Goal: Information Seeking & Learning: Learn about a topic

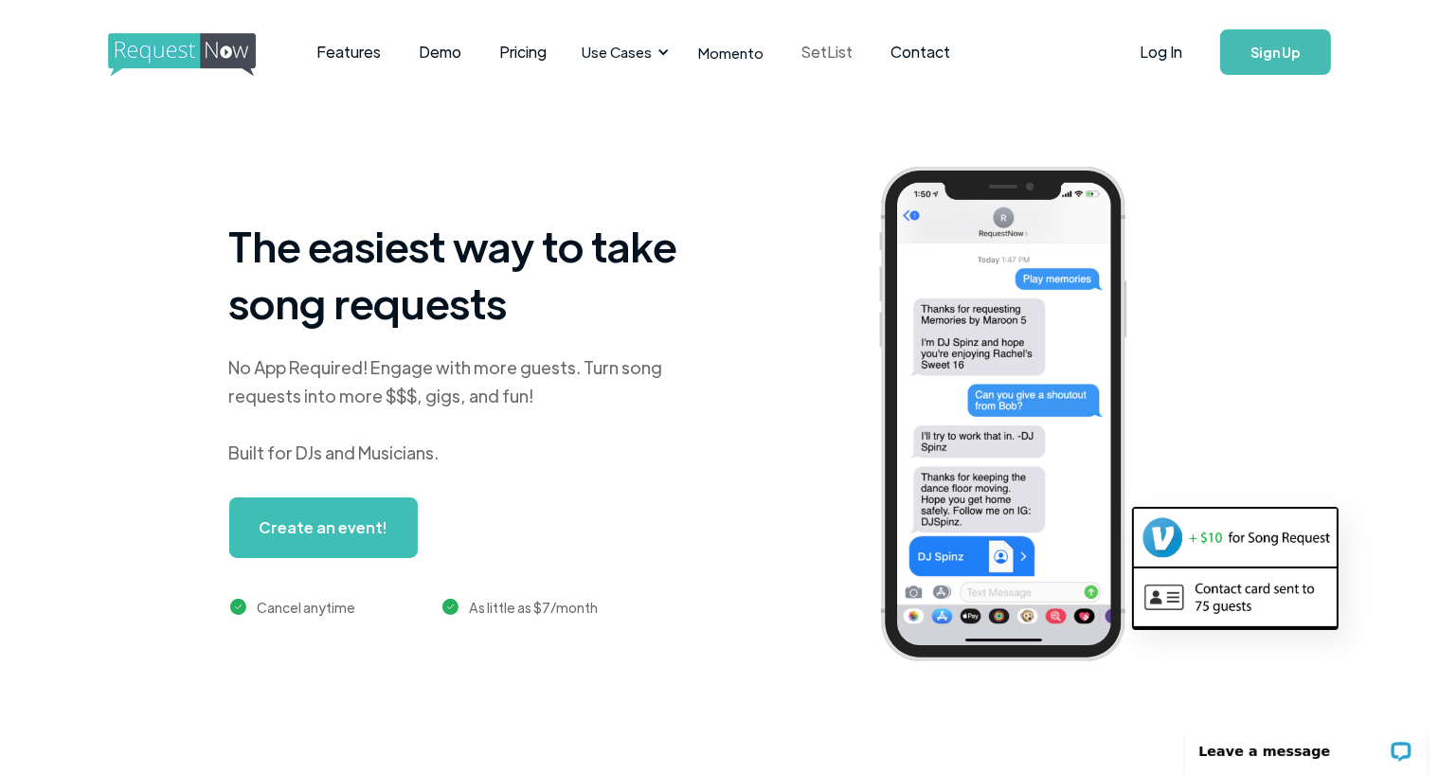
click at [801, 55] on link "SetList" at bounding box center [827, 52] width 89 height 59
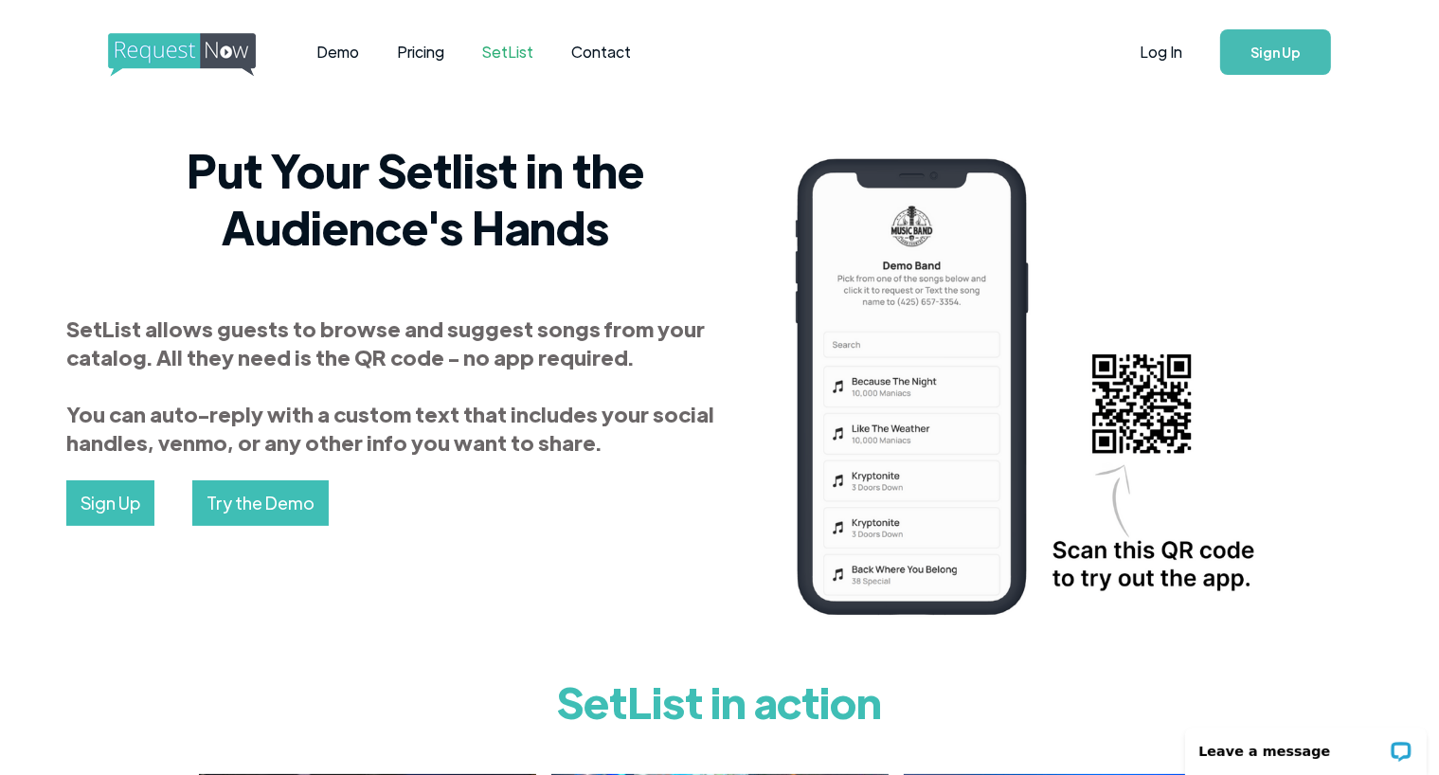
click at [190, 52] on img "home" at bounding box center [199, 55] width 183 height 44
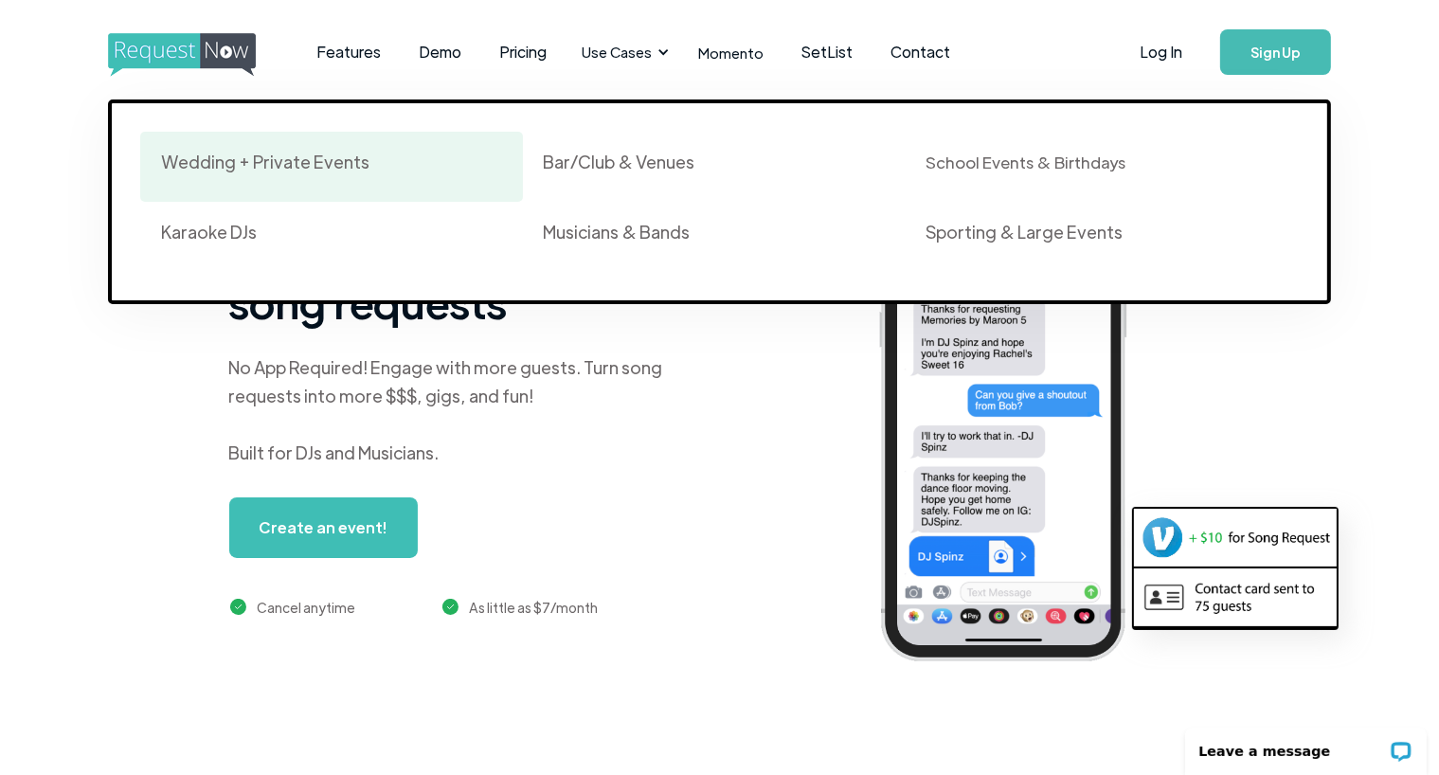
click at [237, 165] on div "Wedding + Private Events" at bounding box center [265, 162] width 208 height 23
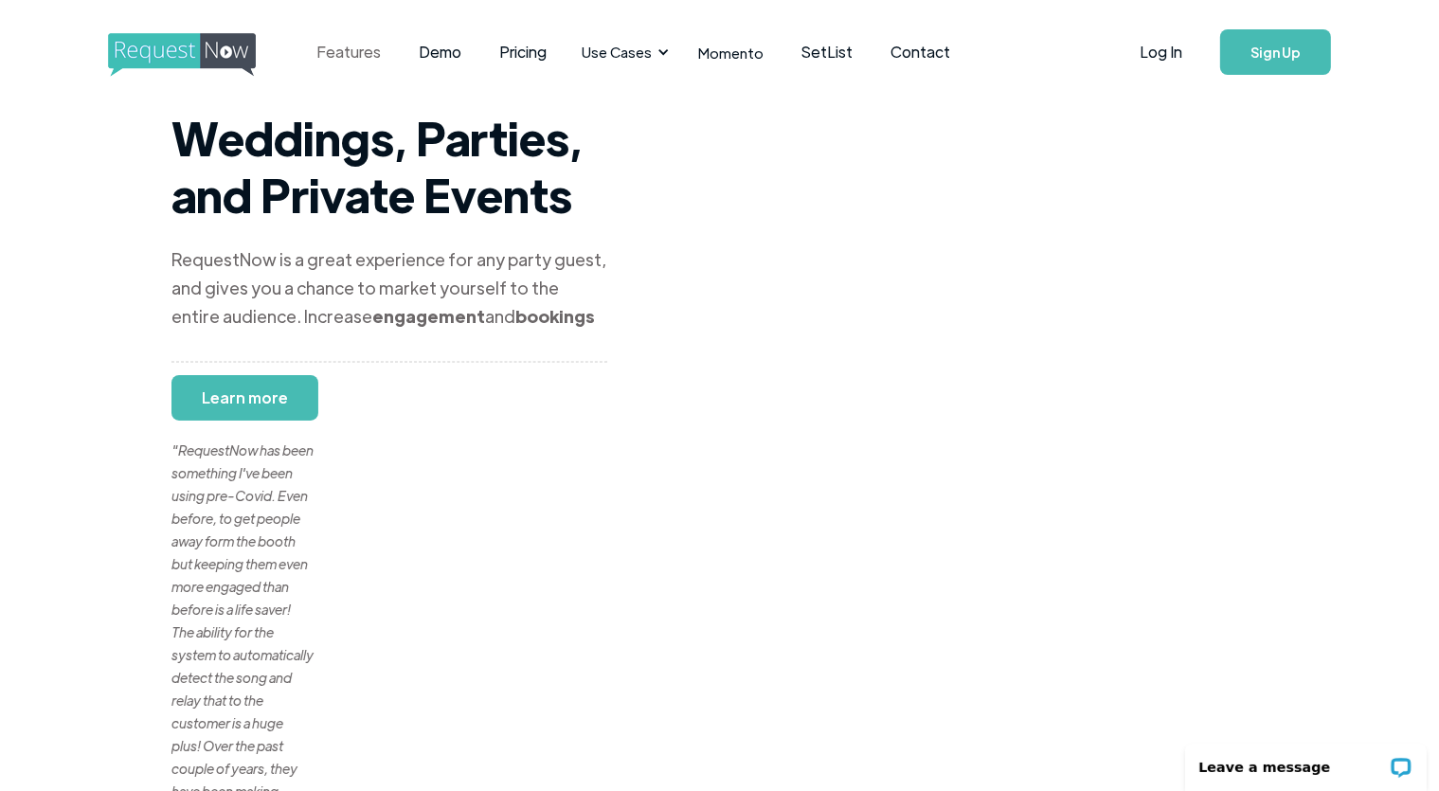
click at [359, 59] on link "Features" at bounding box center [348, 52] width 102 height 59
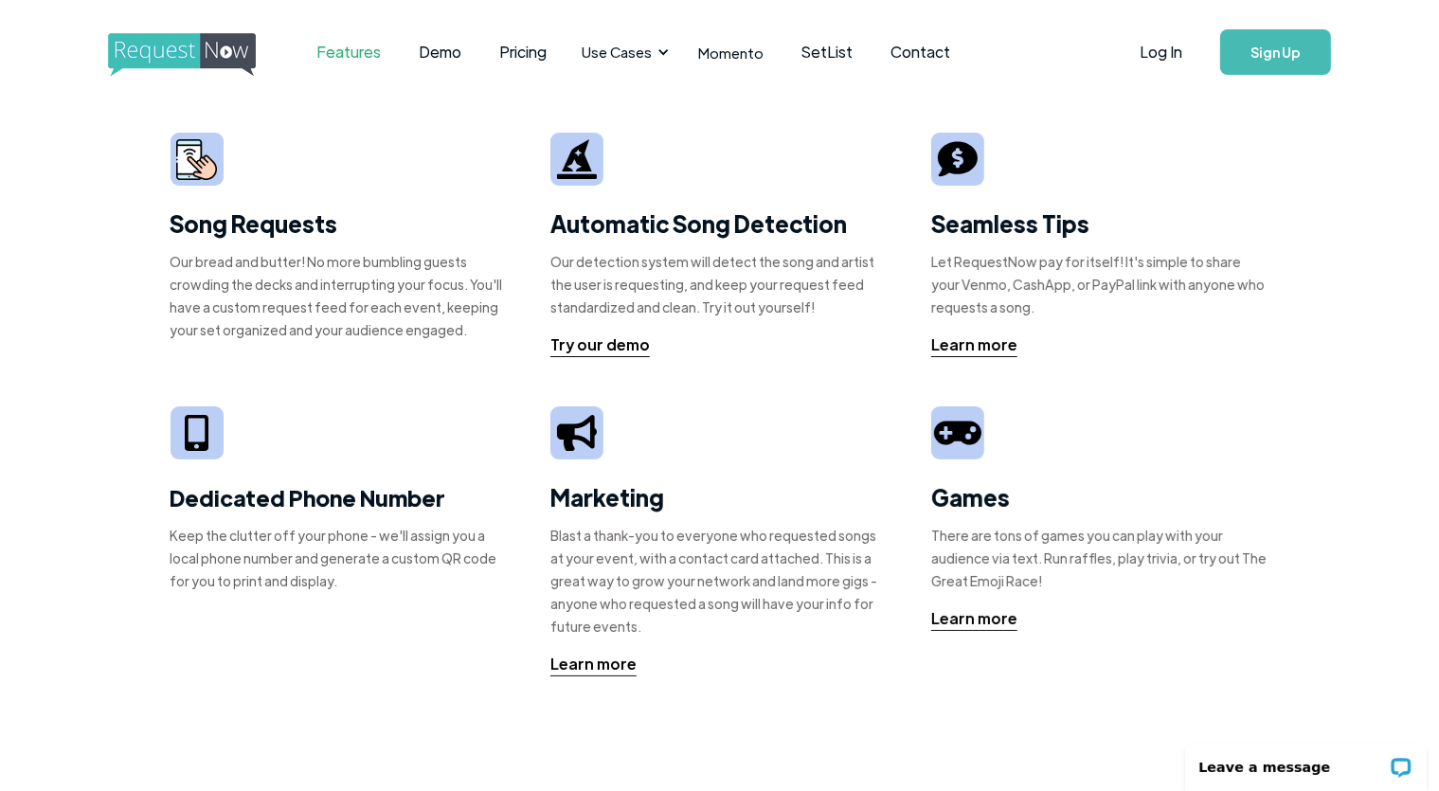
click at [292, 231] on strong "Song Requests" at bounding box center [255, 222] width 168 height 29
click at [187, 160] on img at bounding box center [196, 159] width 41 height 41
click at [200, 266] on div "Our bread and butter! No more bumbling guests crowding the decks and interrupti…" at bounding box center [340, 295] width 338 height 91
click at [271, 282] on div "Our bread and butter! No more bumbling guests crowding the decks and interrupti…" at bounding box center [340, 295] width 338 height 91
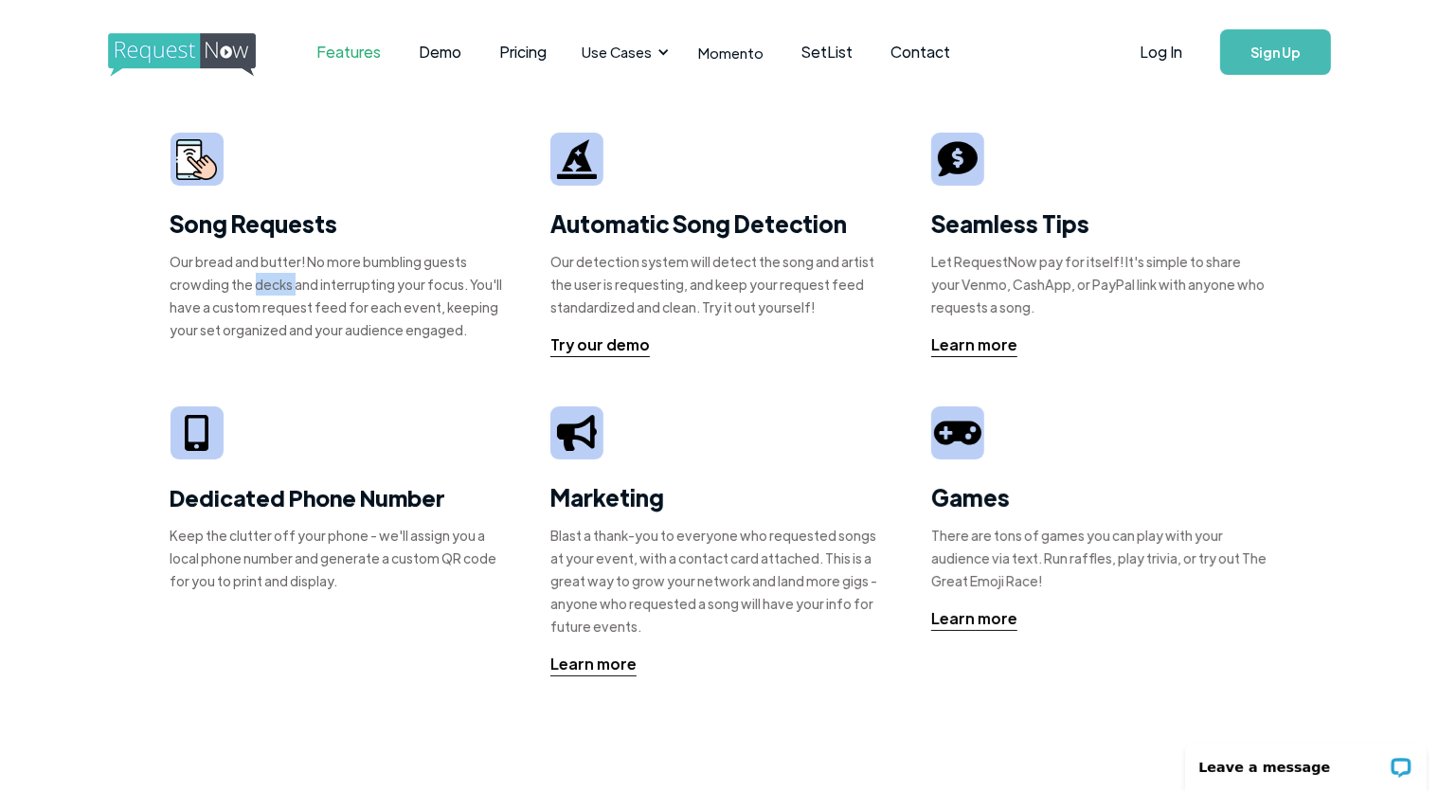
click at [271, 282] on div "Our bread and butter! No more bumbling guests crowding the decks and interrupti…" at bounding box center [340, 295] width 338 height 91
click at [351, 320] on div "Our bread and butter! No more bumbling guests crowding the decks and interrupti…" at bounding box center [340, 295] width 338 height 91
click at [301, 232] on strong "Song Requests" at bounding box center [255, 222] width 168 height 29
click at [742, 52] on link "Momento" at bounding box center [730, 53] width 103 height 56
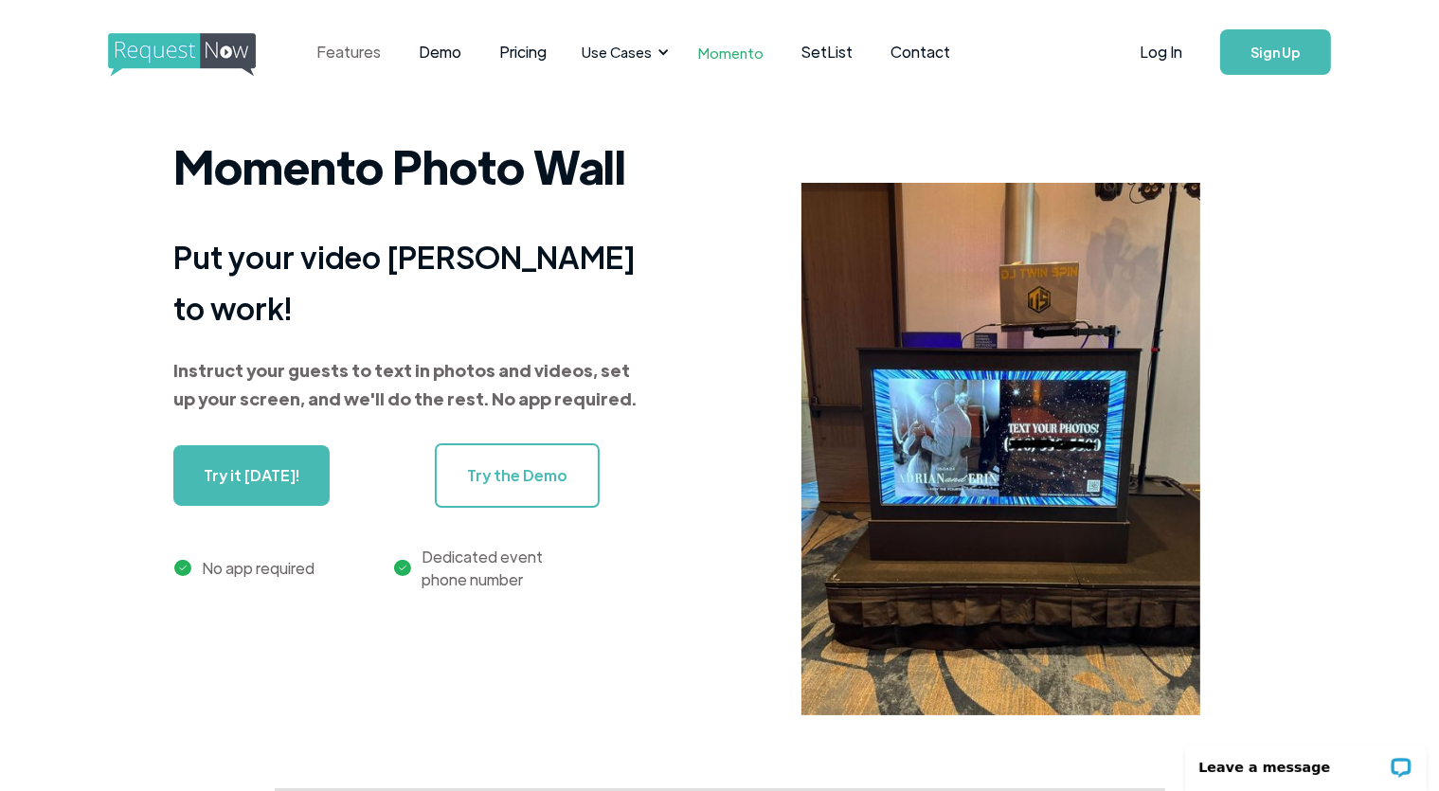
click at [336, 55] on link "Features" at bounding box center [348, 52] width 102 height 59
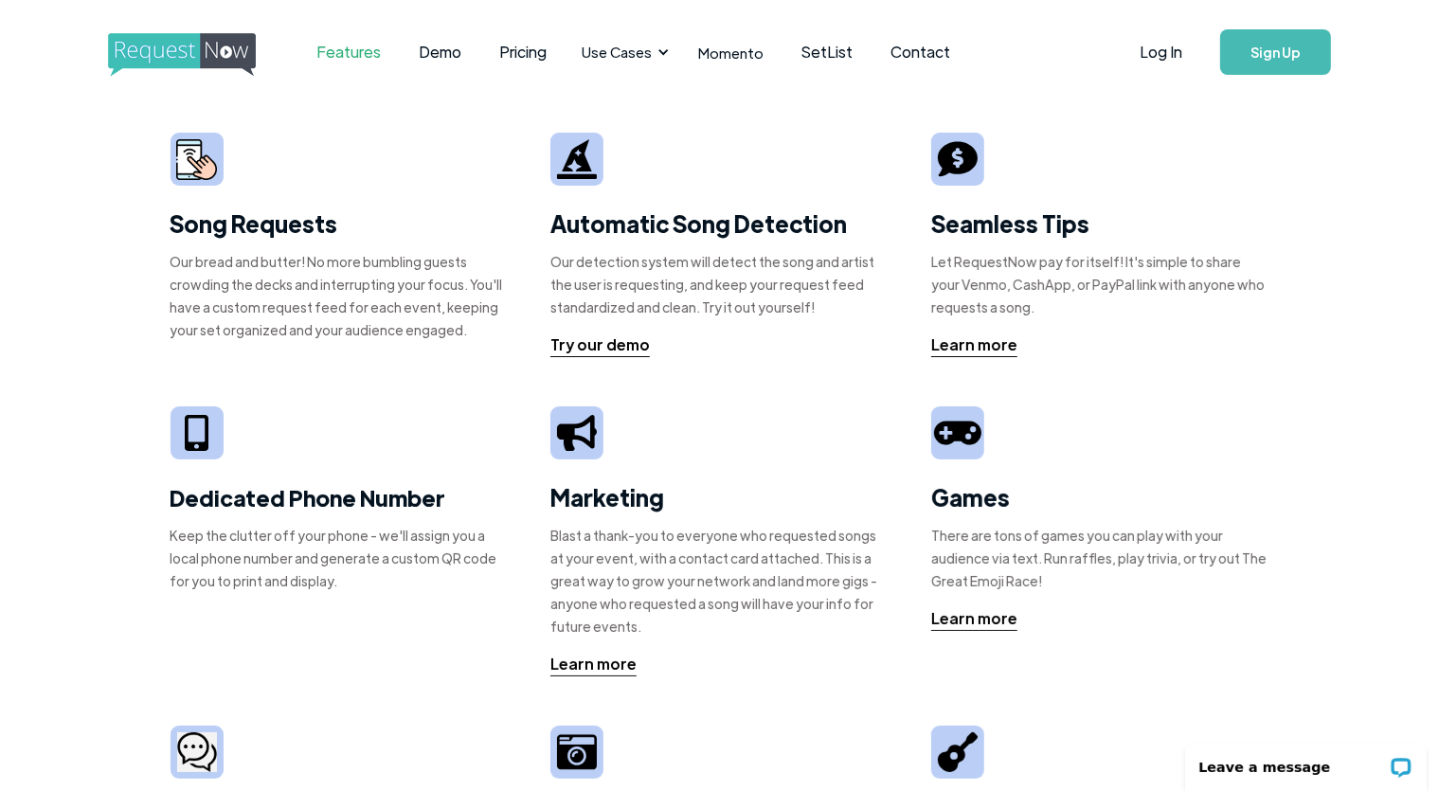
click at [153, 45] on img "home" at bounding box center [199, 55] width 183 height 44
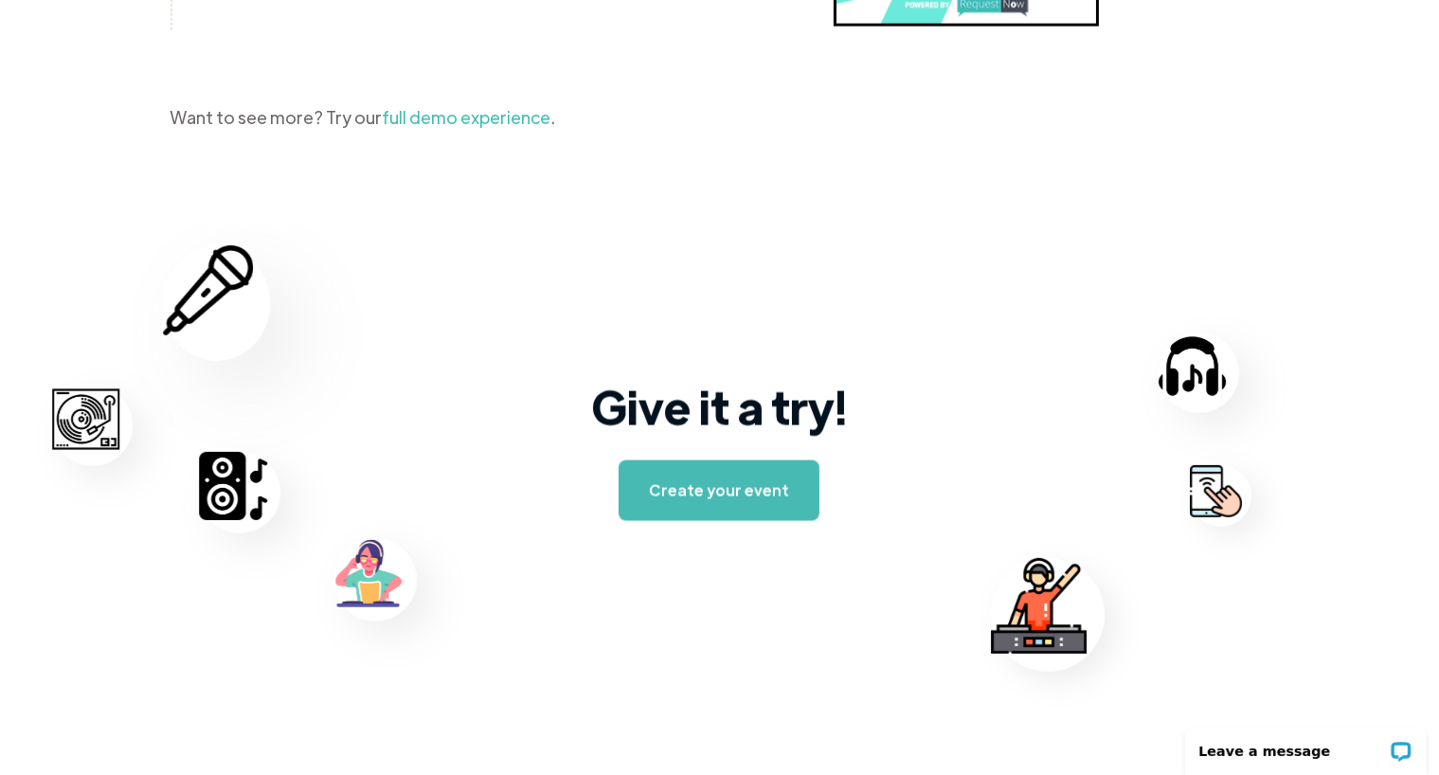
scroll to position [3016, 0]
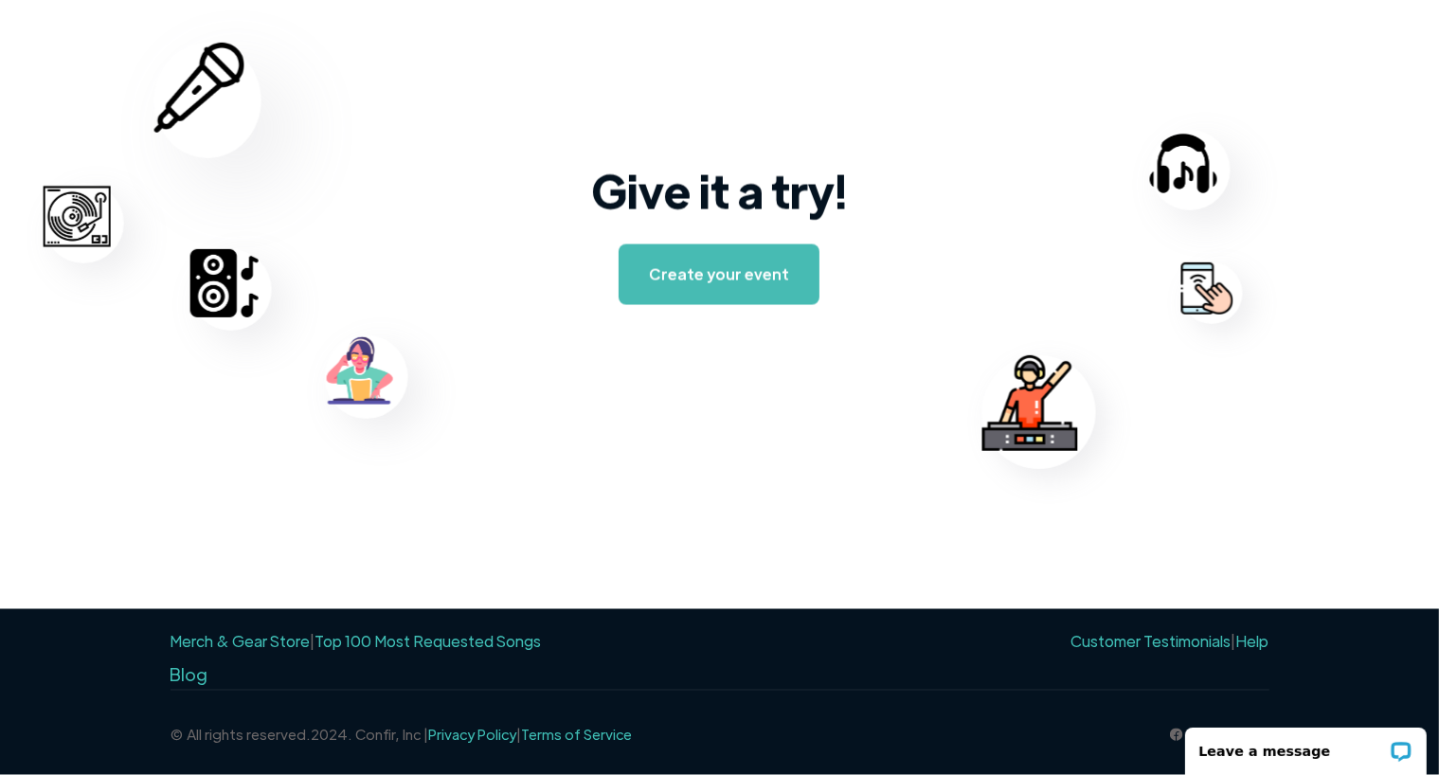
click at [484, 645] on link "Top 100 Most Requested Songs" at bounding box center [428, 642] width 226 height 20
